Goal: Information Seeking & Learning: Check status

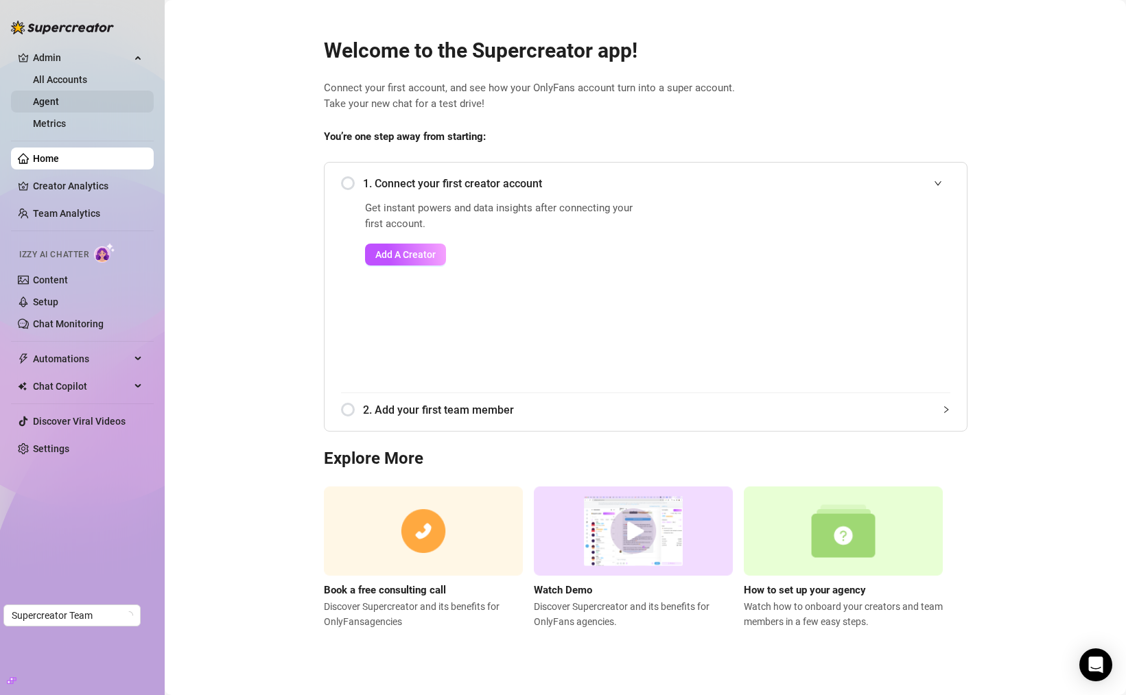
click at [59, 104] on link "Agent" at bounding box center [46, 101] width 26 height 11
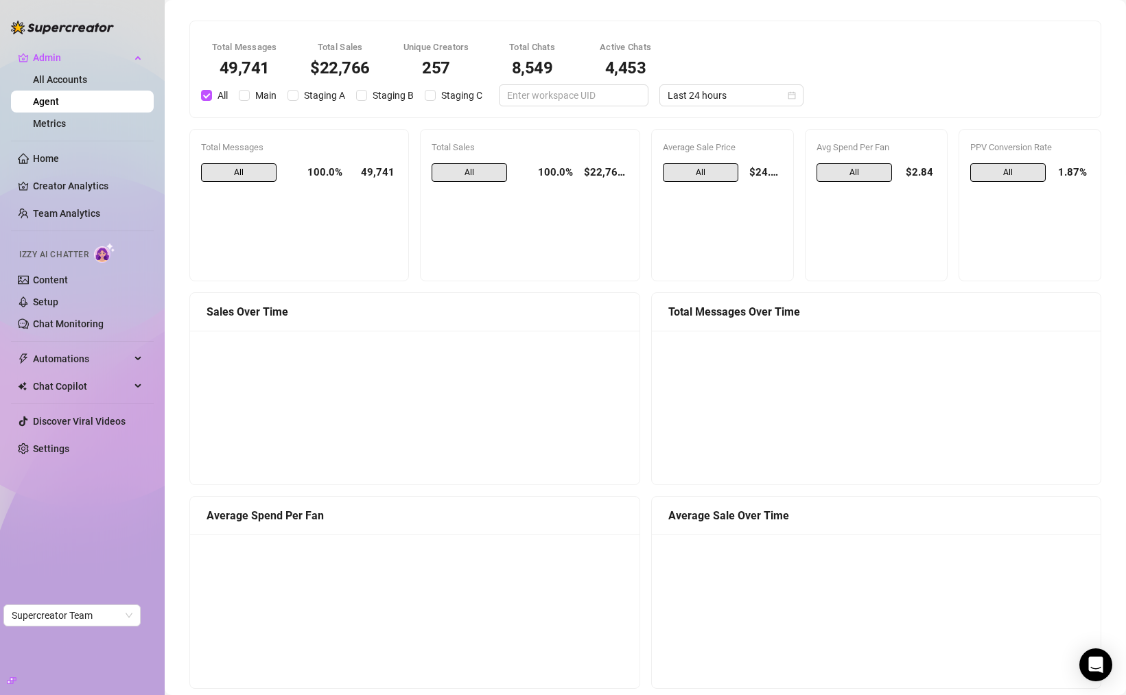
click at [318, 171] on div "100.0%" at bounding box center [314, 172] width 55 height 19
click at [217, 168] on span "All" at bounding box center [238, 172] width 75 height 19
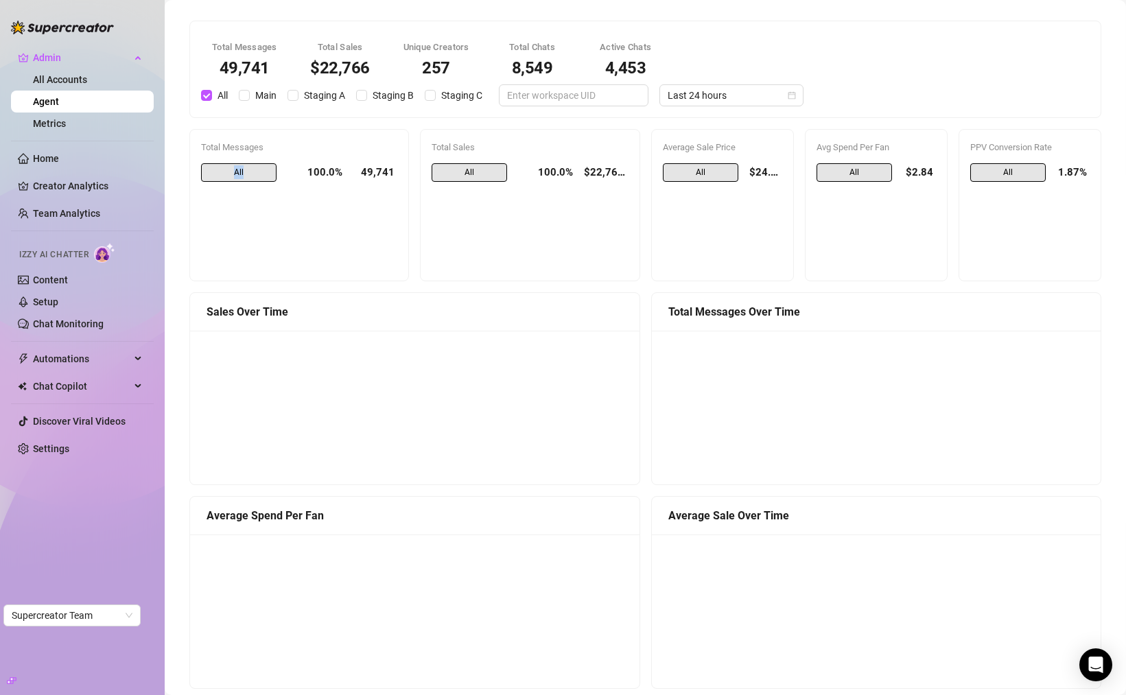
click at [217, 168] on span "All" at bounding box center [238, 172] width 75 height 19
click at [691, 97] on span "Last 24 hours" at bounding box center [731, 95] width 128 height 21
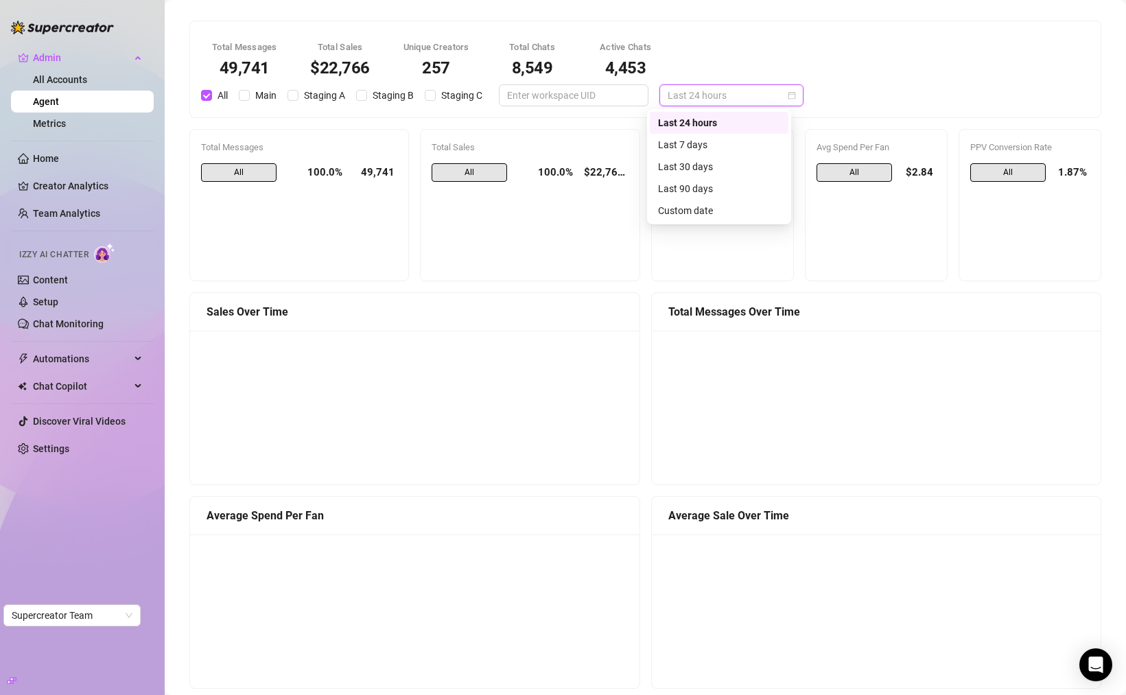
click at [706, 63] on div "Total Messages 49,741 Total Sales $22,766 Unique Creators 257 Total Chats 8,549…" at bounding box center [645, 69] width 905 height 74
click at [630, 66] on div "4,453" at bounding box center [625, 68] width 60 height 16
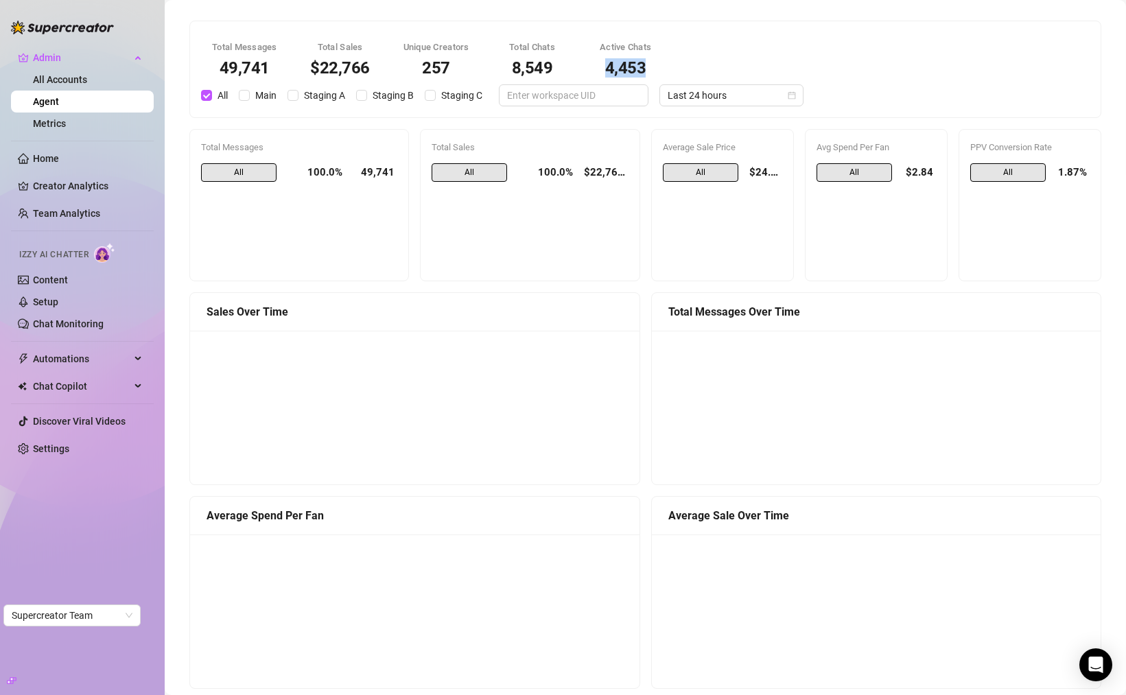
click at [630, 66] on div "4,453" at bounding box center [625, 68] width 60 height 16
click at [691, 65] on div "Total Messages 49,741 Total Sales $22,766 Unique Creators 257 Total Chats 8,549…" at bounding box center [645, 69] width 905 height 74
click at [458, 182] on div "All 100.0% $22,765.97" at bounding box center [529, 216] width 196 height 106
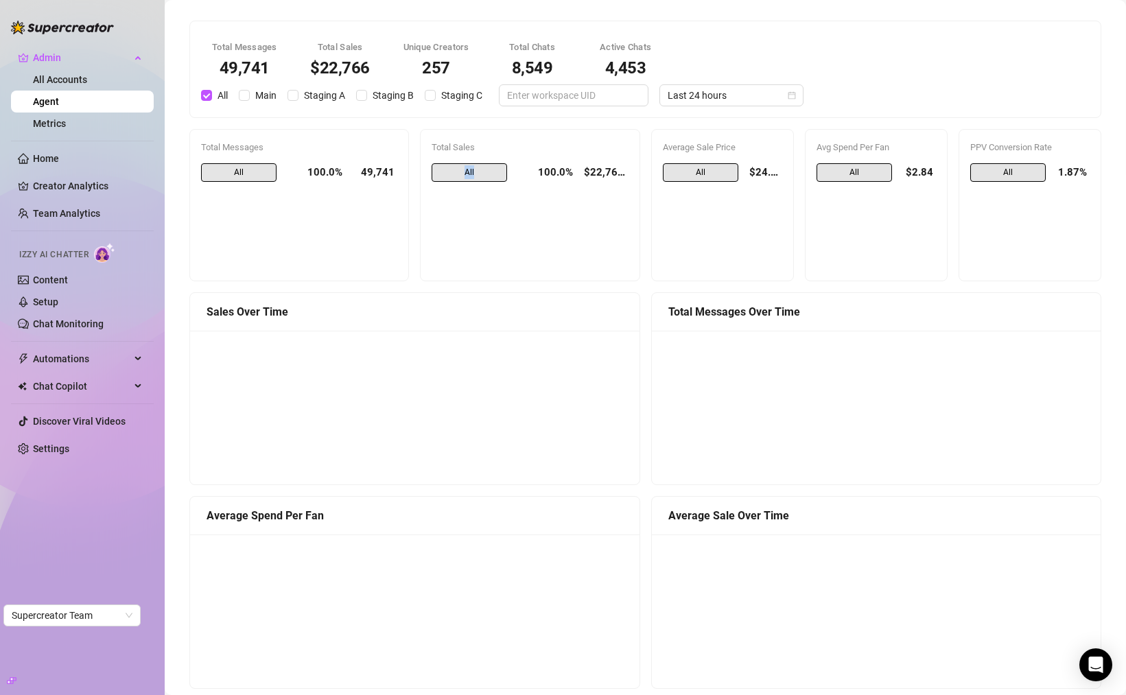
click at [458, 182] on div "All 100.0% $22,765.97" at bounding box center [529, 216] width 196 height 106
click at [720, 104] on span "Last 24 hours" at bounding box center [731, 95] width 128 height 21
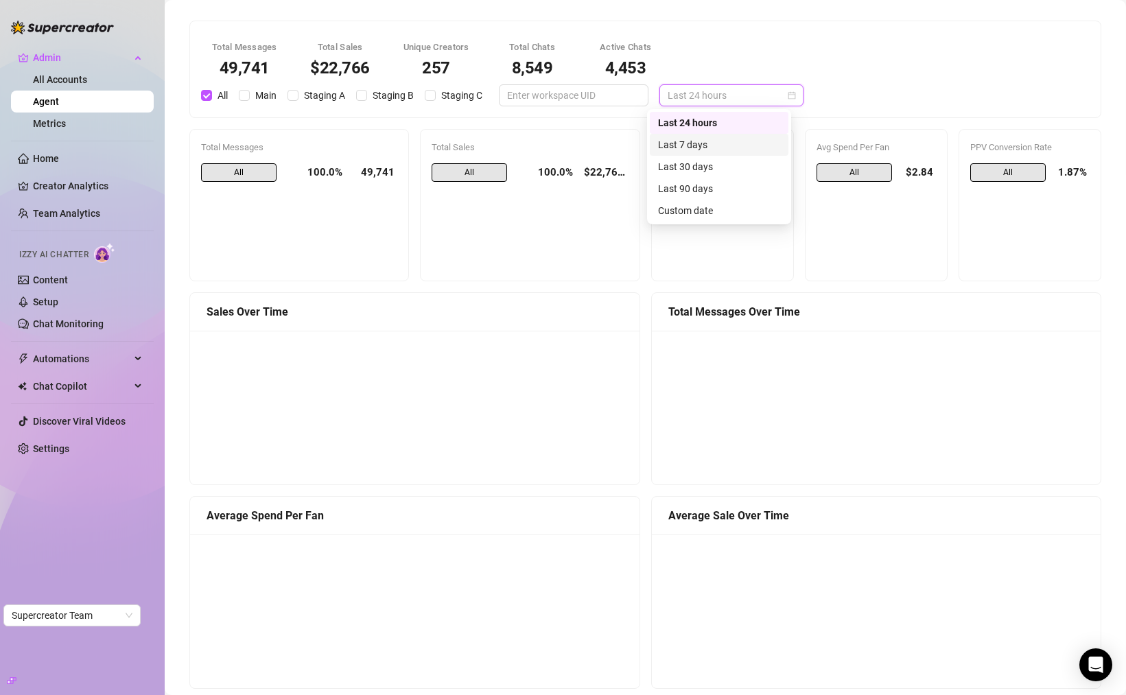
click at [706, 143] on div "Last 7 days" at bounding box center [719, 144] width 122 height 15
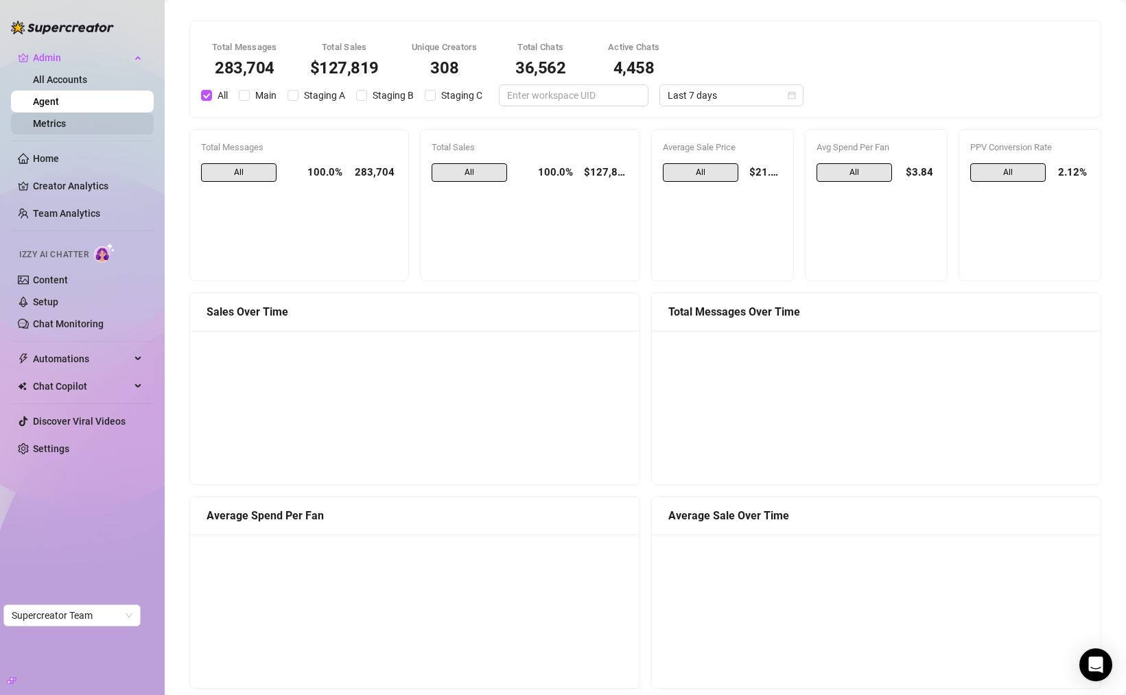
click at [66, 128] on link "Metrics" at bounding box center [49, 123] width 33 height 11
click at [66, 119] on link "Metrics" at bounding box center [49, 123] width 33 height 11
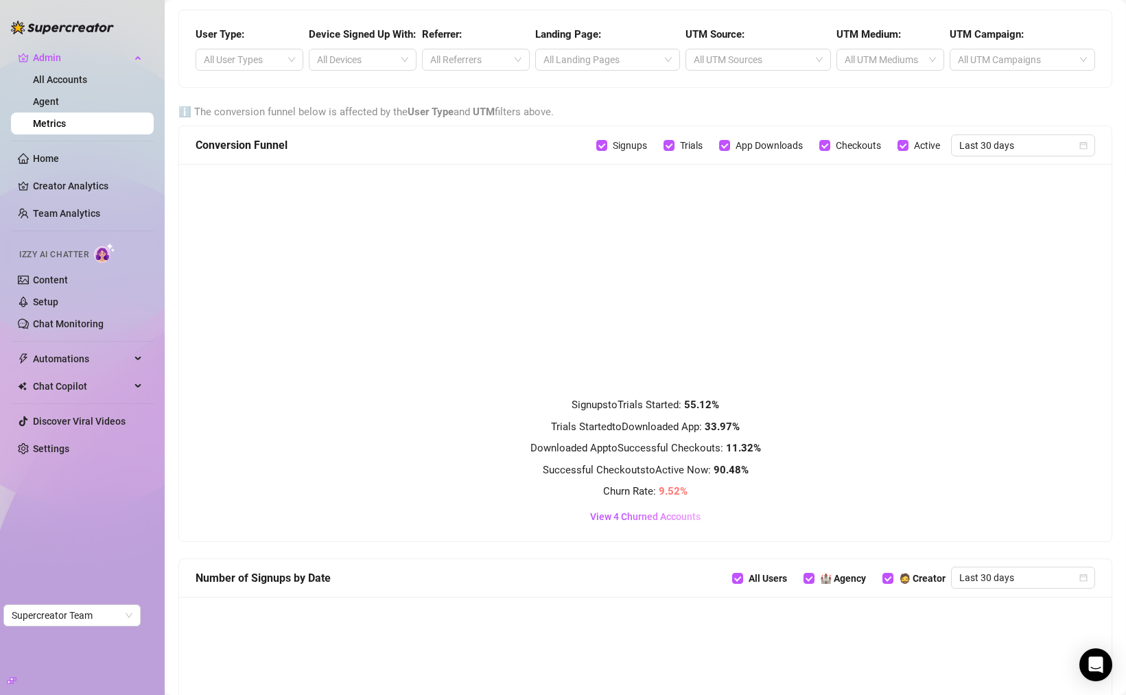
click at [66, 124] on link "Metrics" at bounding box center [49, 123] width 33 height 11
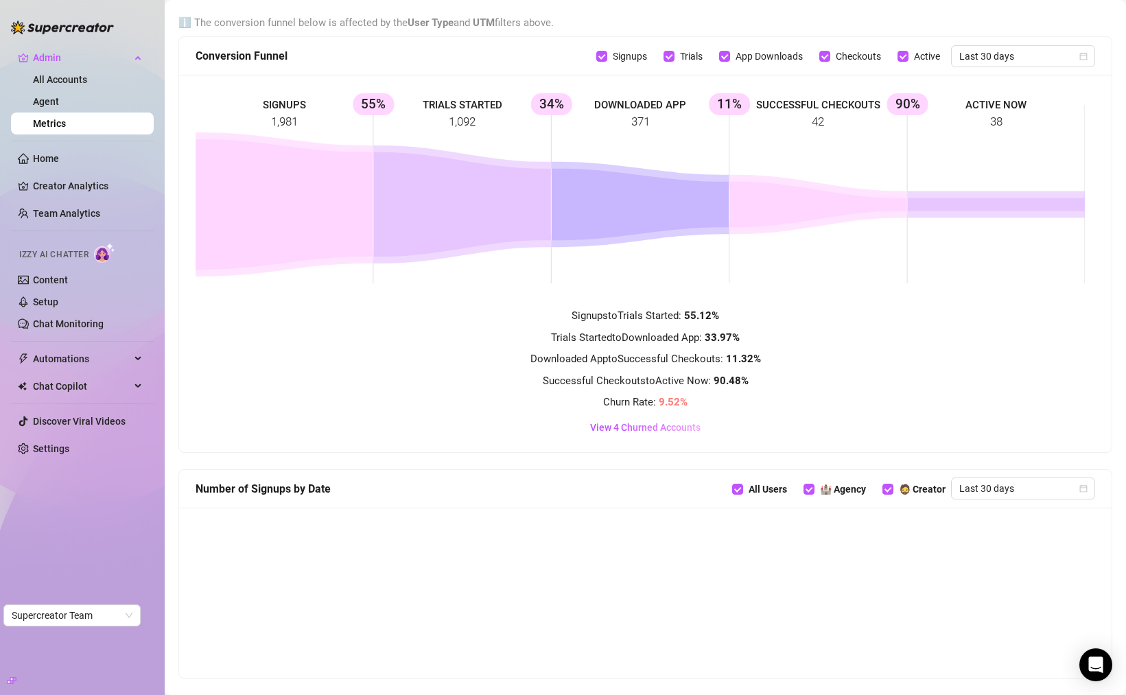
scroll to position [121, 0]
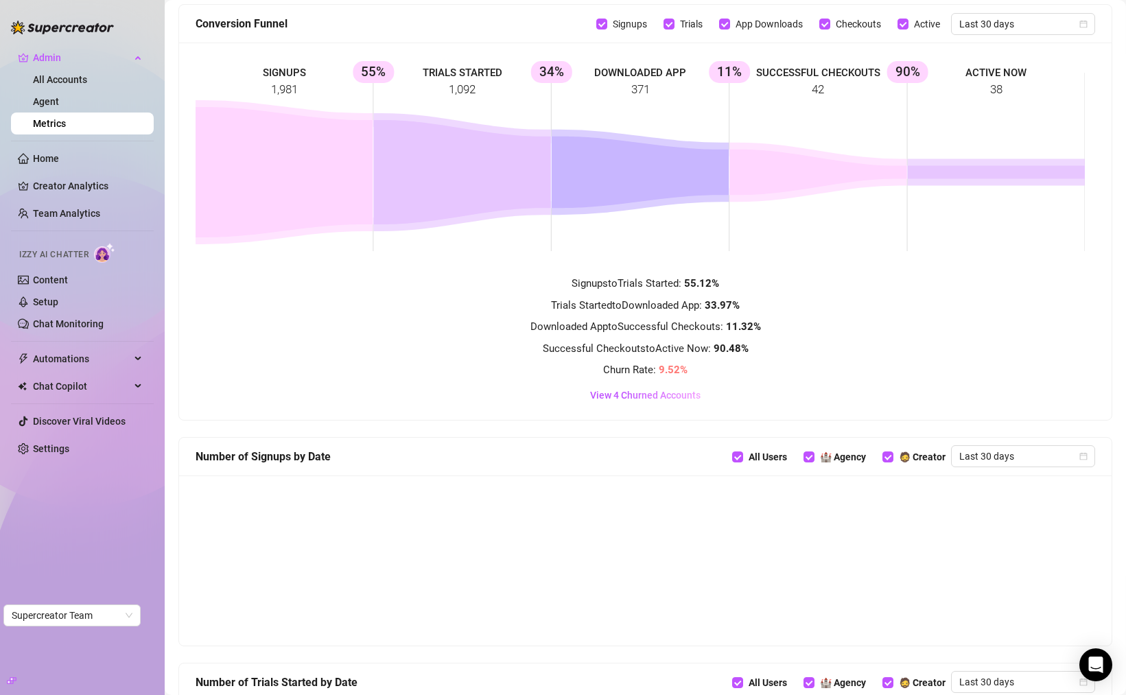
drag, startPoint x: 820, startPoint y: 311, endPoint x: 752, endPoint y: 216, distance: 117.1
click at [820, 311] on div "Signups to Trials Started : 55.12 % Trials Started to Downloaded App : 33.97 % …" at bounding box center [644, 340] width 899 height 128
click at [1024, 179] on icon at bounding box center [995, 172] width 177 height 13
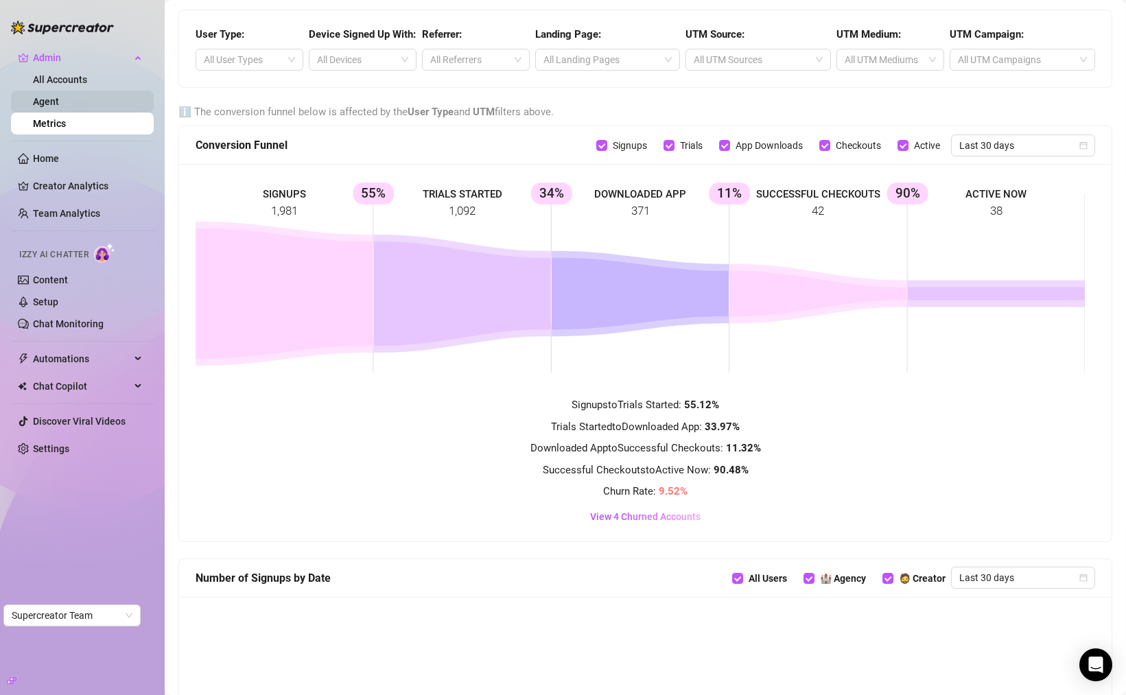
click at [59, 96] on link "Agent" at bounding box center [46, 101] width 26 height 11
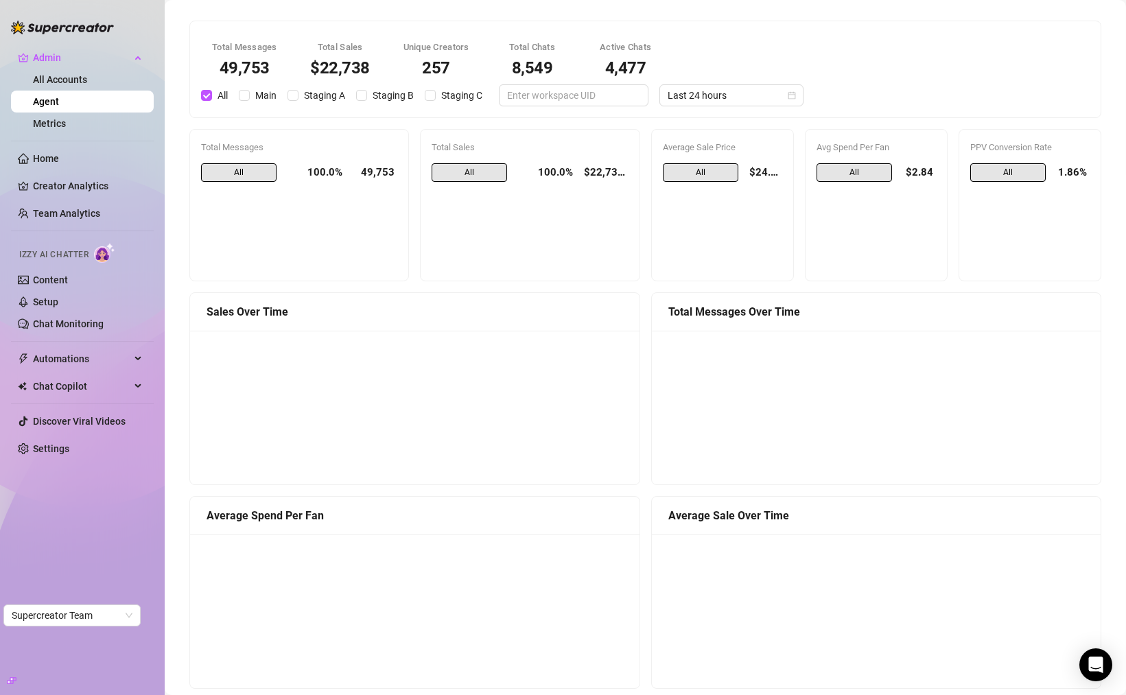
click at [464, 170] on span "All" at bounding box center [468, 172] width 75 height 19
click at [342, 71] on div "$22,738" at bounding box center [340, 68] width 60 height 16
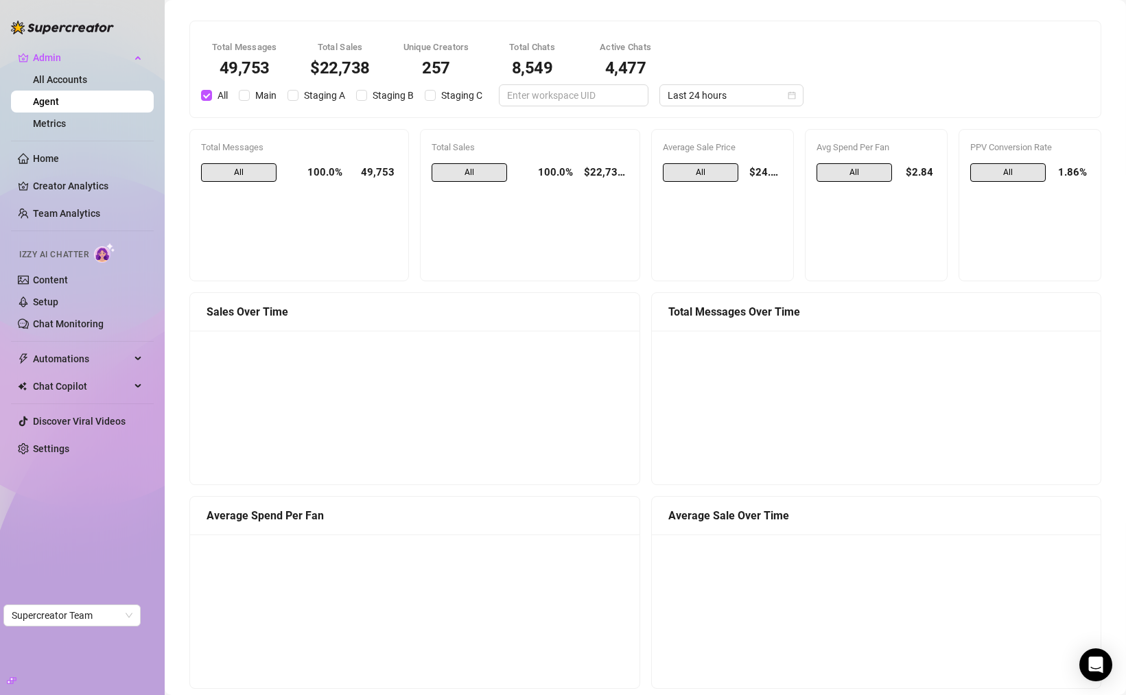
click at [444, 72] on div "257" at bounding box center [436, 68] width 66 height 16
click at [561, 64] on div "8,549" at bounding box center [532, 68] width 60 height 16
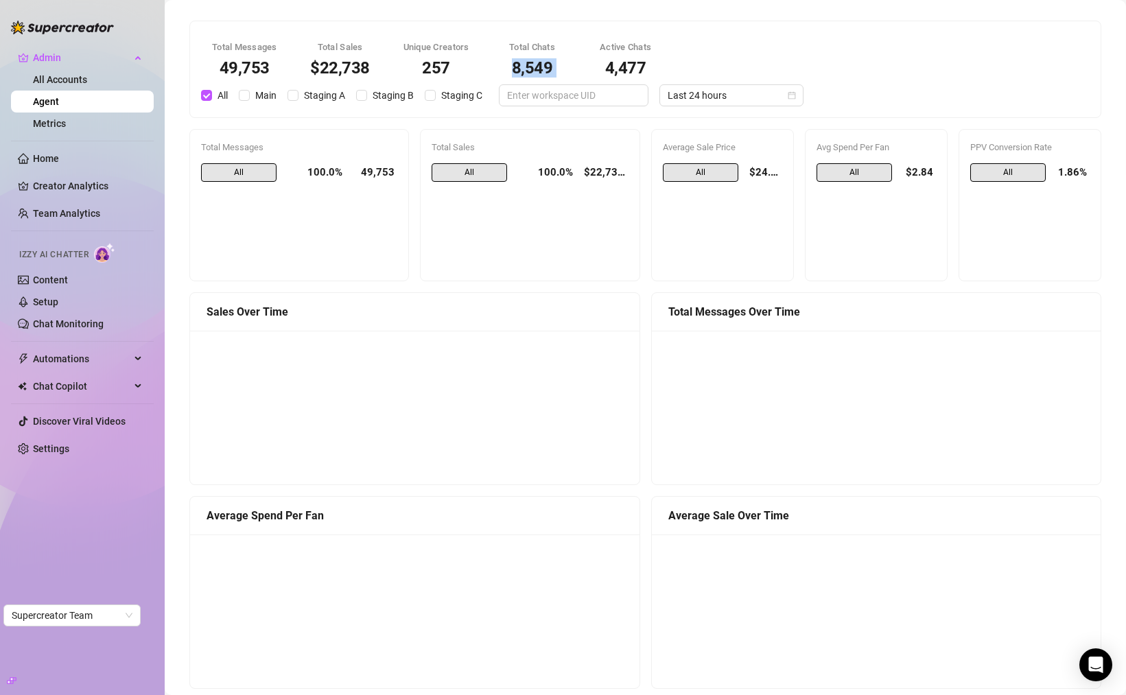
click at [561, 64] on div "8,549" at bounding box center [532, 68] width 60 height 16
click at [550, 253] on div "All 100.0% $22,738.21" at bounding box center [529, 216] width 196 height 106
click at [698, 171] on span "All" at bounding box center [700, 172] width 75 height 19
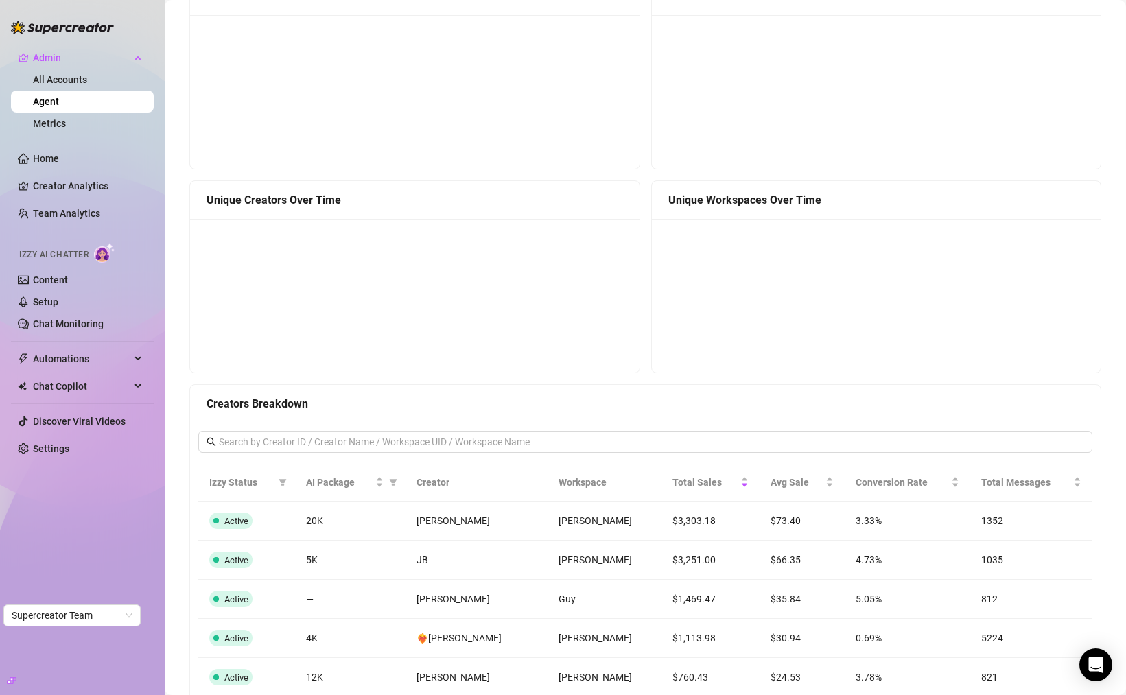
scroll to position [990, 0]
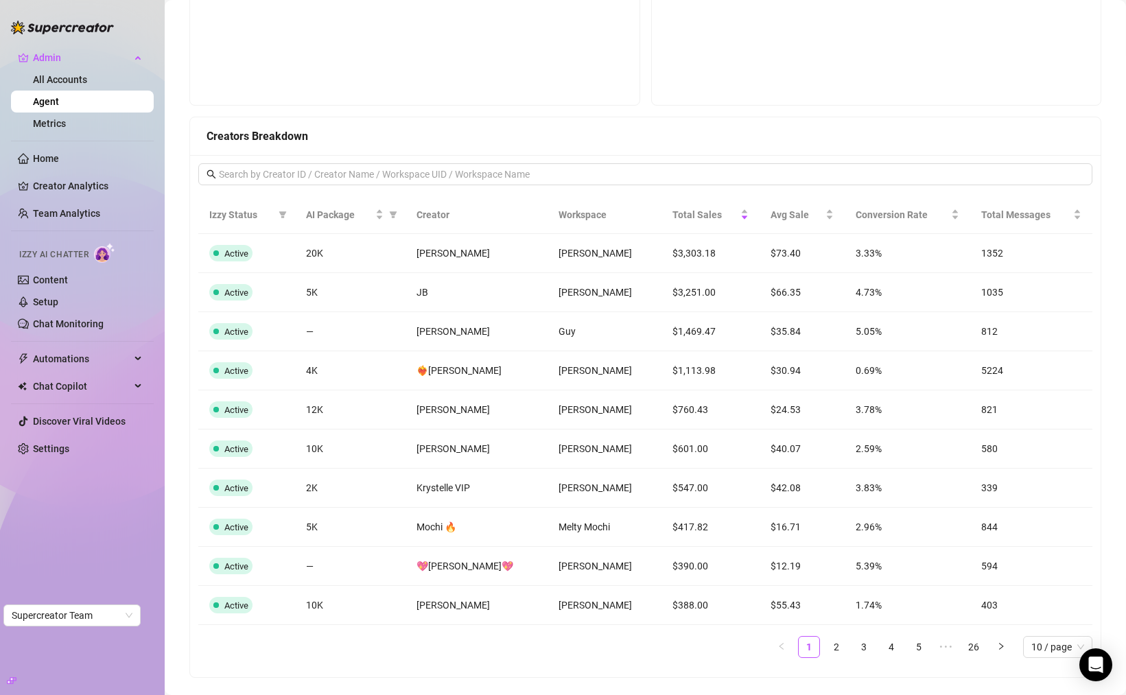
click at [691, 251] on td "$3,303.18" at bounding box center [710, 253] width 98 height 39
click at [691, 250] on td "$3,303.18" at bounding box center [710, 253] width 98 height 39
click at [702, 331] on td "$1,469.47" at bounding box center [710, 331] width 98 height 39
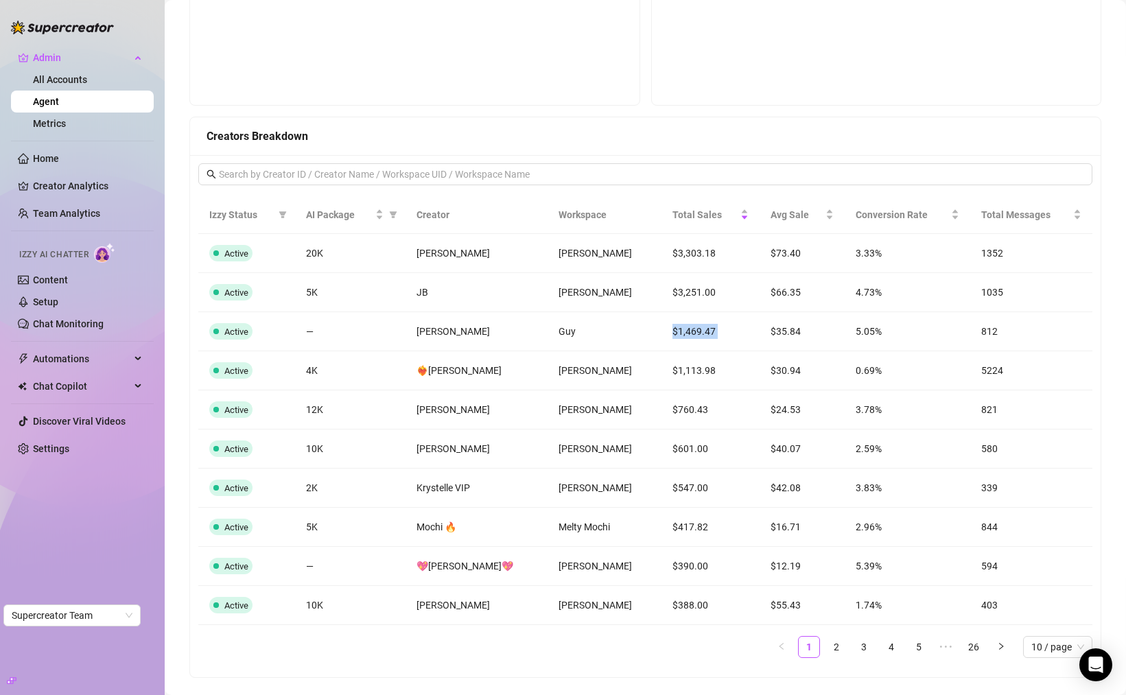
click at [702, 331] on td "$1,469.47" at bounding box center [710, 331] width 98 height 39
drag, startPoint x: 451, startPoint y: 326, endPoint x: 443, endPoint y: 313, distance: 14.8
click at [451, 326] on span "[PERSON_NAME]" at bounding box center [452, 331] width 73 height 11
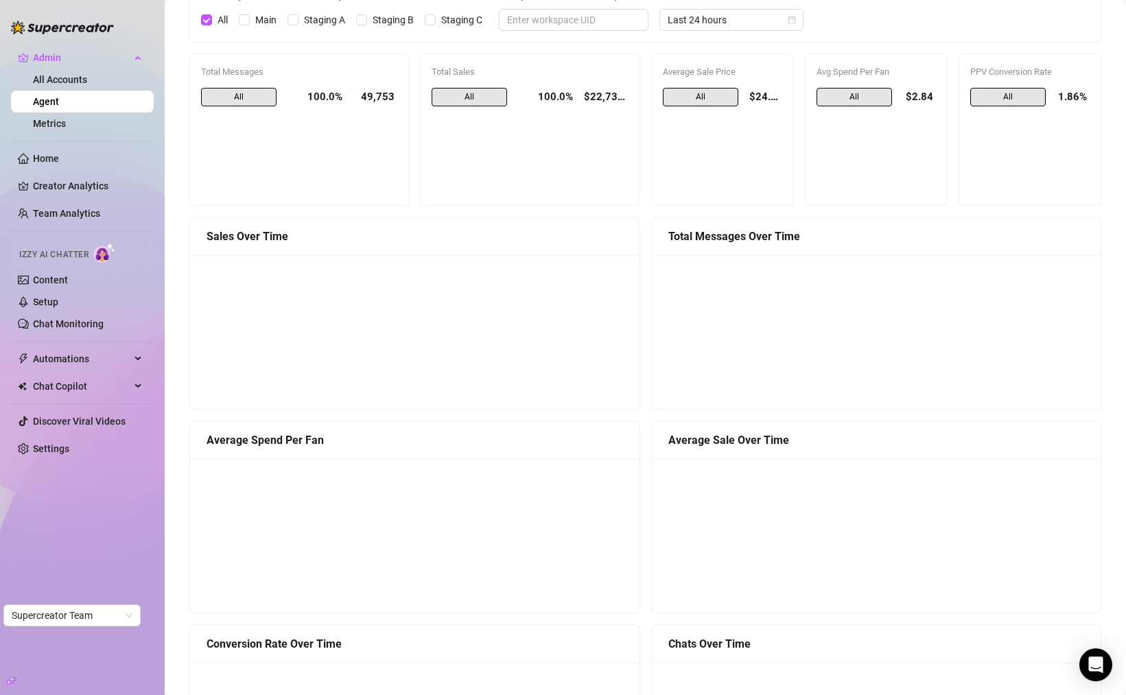
scroll to position [0, 0]
